Goal: Complete application form

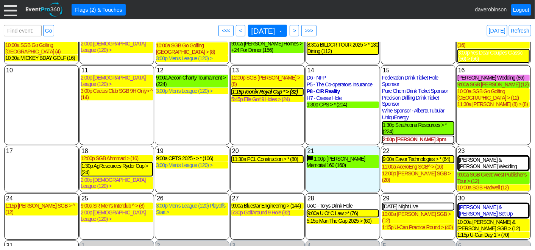
scroll to position [107, 0]
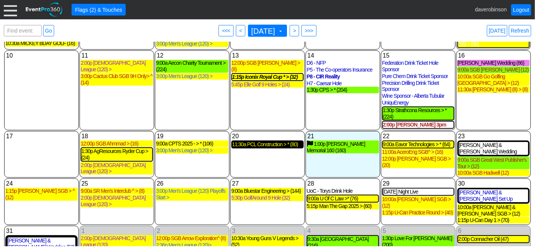
click at [276, 141] on div "11:30a PCL Construction > * (80)" at bounding box center [267, 144] width 71 height 6
click at [297, 30] on span ">" at bounding box center [295, 31] width 6 height 8
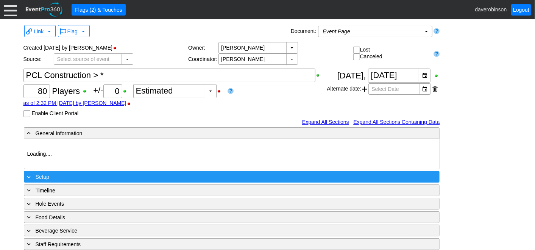
type input "Heritage Pointe Golf Club"
type input "Corporate Tournament"
type input "Scramble"
type input "Shotgun"
type input "Black"
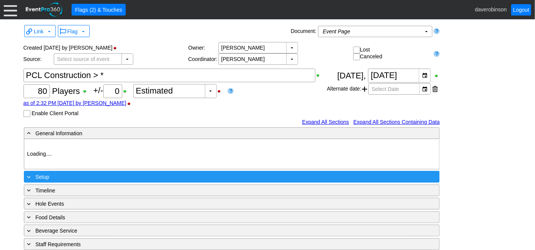
type input "Red"
type input "1170007"
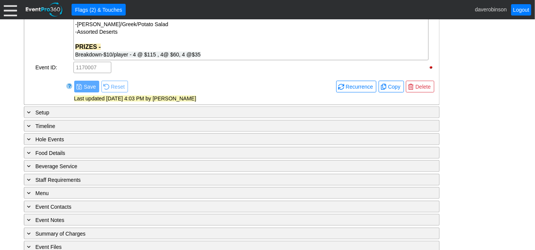
scroll to position [523, 0]
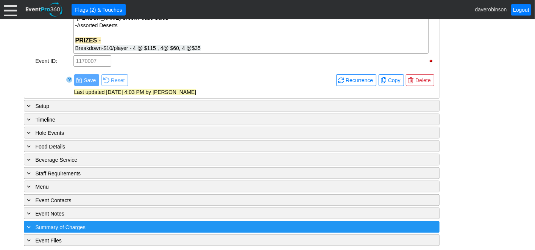
click at [90, 223] on div "+ Summary of Charges" at bounding box center [216, 227] width 381 height 9
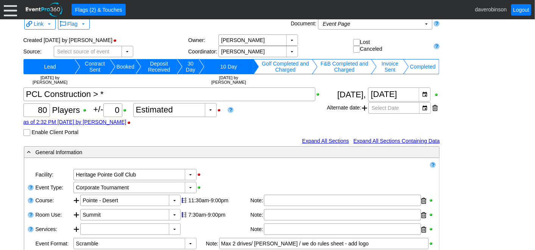
scroll to position [0, 0]
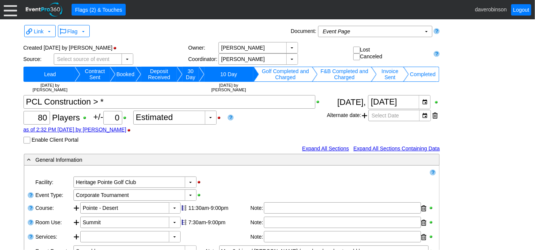
click at [14, 16] on div at bounding box center [10, 9] width 13 height 13
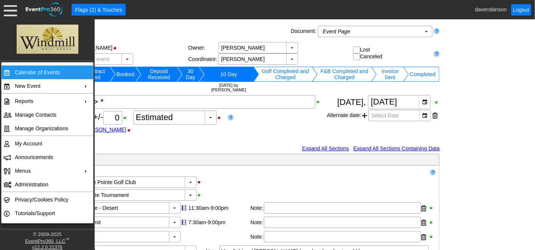
click at [42, 73] on td "Calendar of Events" at bounding box center [46, 72] width 68 height 14
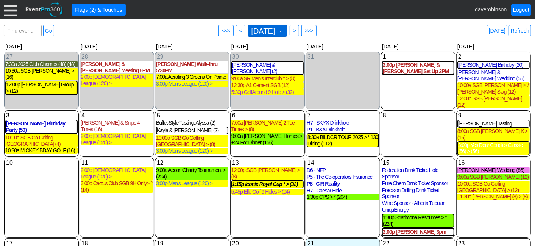
click at [284, 34] on span "August 2025 ▼" at bounding box center [267, 31] width 34 height 8
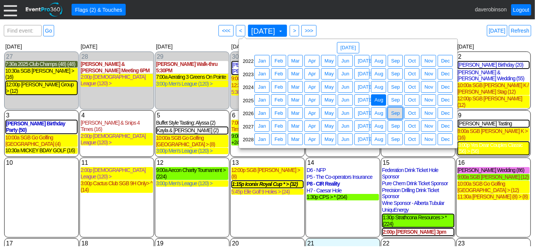
click at [393, 113] on span "Sep" at bounding box center [396, 113] width 12 height 8
